Goal: Information Seeking & Learning: Check status

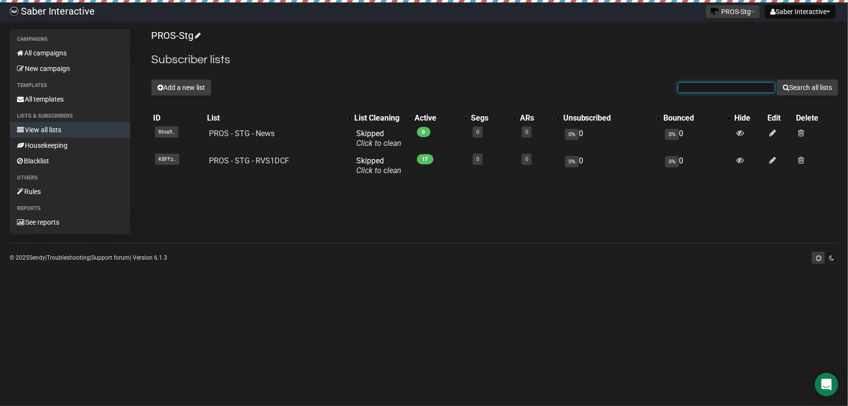
click at [699, 89] on input "text" at bounding box center [726, 87] width 97 height 11
paste input "[EMAIL_ADDRESS][DOMAIN_NAME]"
type input "[EMAIL_ADDRESS][DOMAIN_NAME]"
click at [812, 85] on button "Search all lists" at bounding box center [808, 87] width 62 height 17
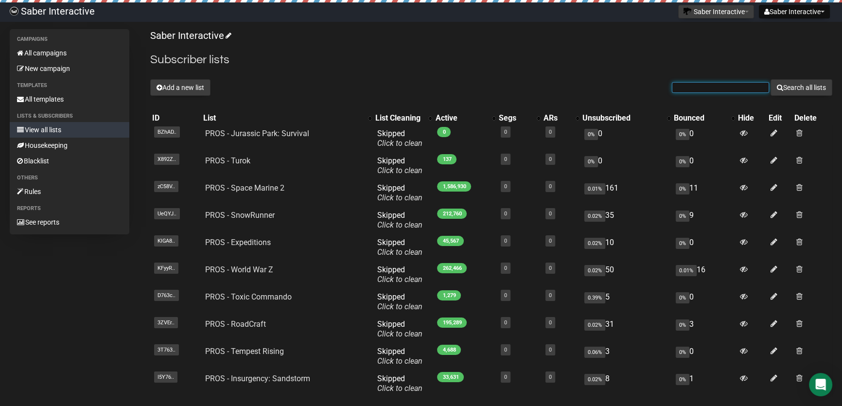
click at [699, 87] on input "text" at bounding box center [720, 87] width 97 height 11
paste input "jim534886@gmail.com"
type input "jim534886@gmail.com"
click at [794, 81] on button "Search all lists" at bounding box center [801, 87] width 62 height 17
click at [808, 88] on button "Search all lists" at bounding box center [801, 87] width 62 height 17
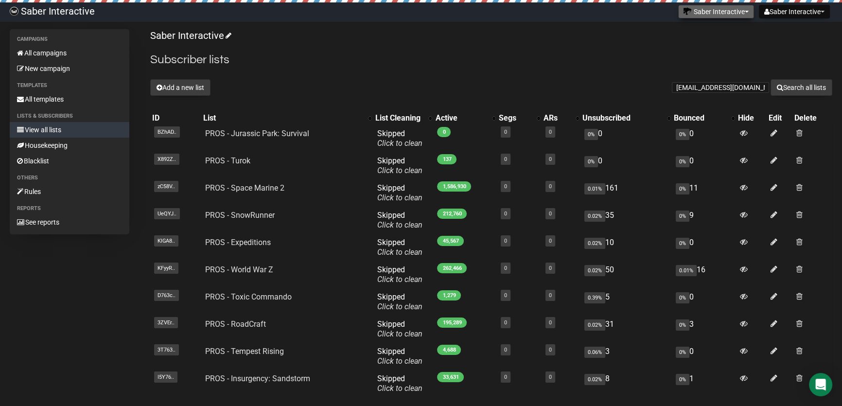
click at [714, 14] on button "Saber Interactive" at bounding box center [716, 12] width 76 height 14
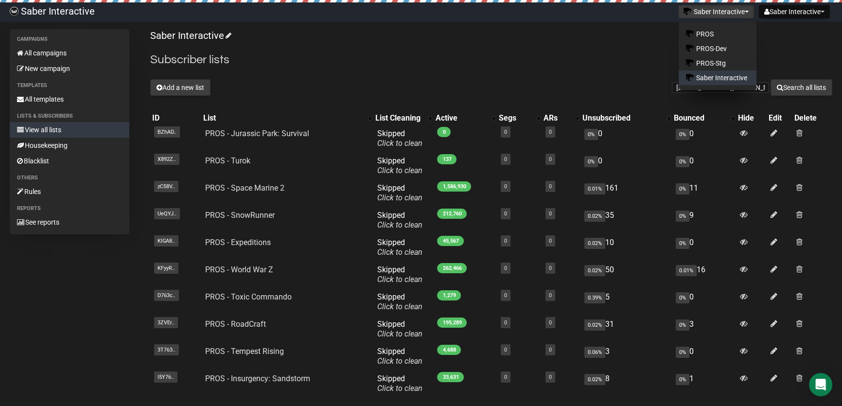
click at [519, 58] on h2 "Subscriber lists" at bounding box center [491, 59] width 682 height 17
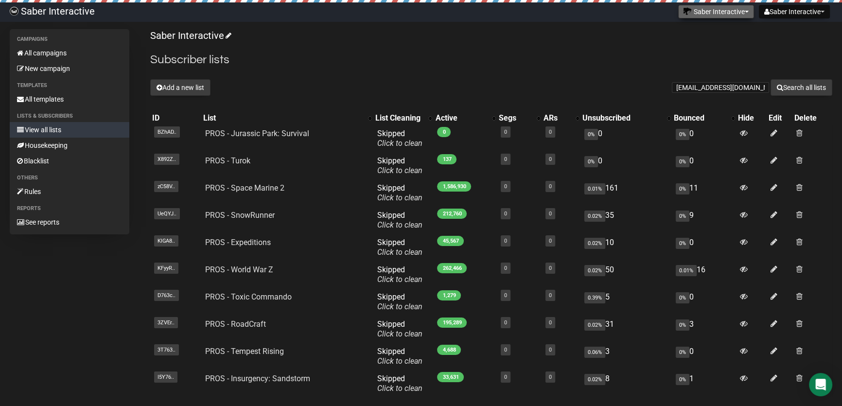
click at [709, 10] on button "Saber Interactive" at bounding box center [716, 12] width 76 height 14
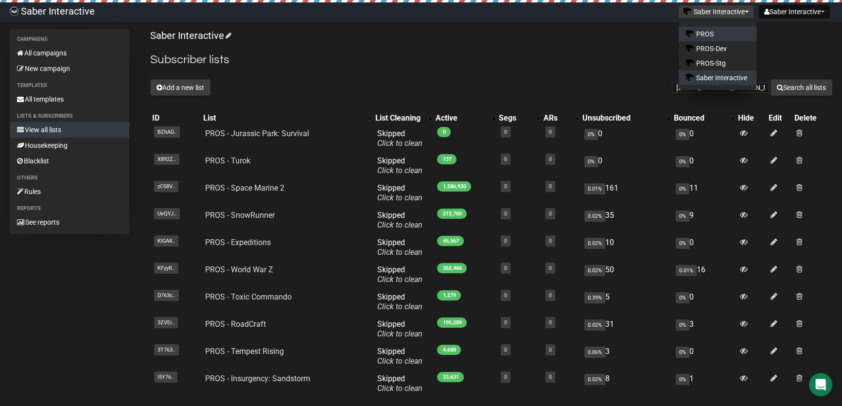
click at [720, 30] on link "PROS" at bounding box center [718, 34] width 78 height 15
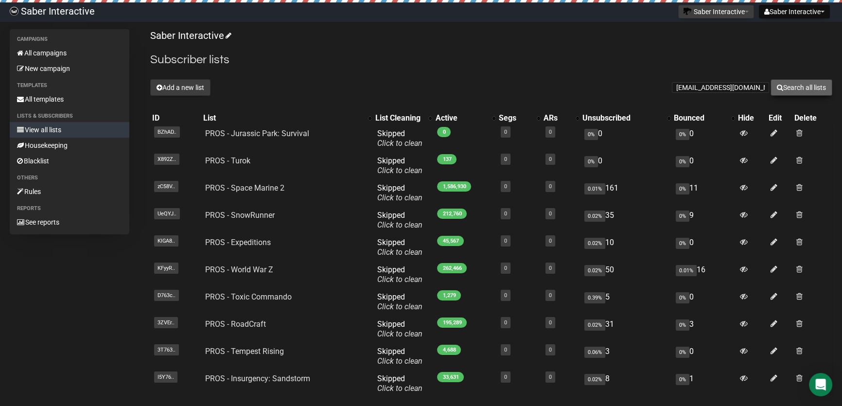
click at [789, 90] on button "Search all lists" at bounding box center [801, 87] width 62 height 17
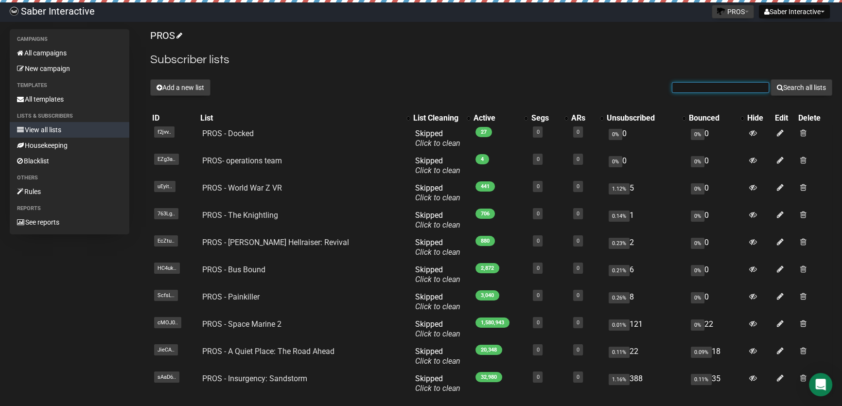
click at [710, 86] on input "text" at bounding box center [720, 87] width 97 height 11
paste input "jim534886@gmail.com"
type input "jim534886@gmail.com"
click at [798, 87] on button "Search all lists" at bounding box center [801, 87] width 62 height 17
